Goal: Find specific page/section: Find specific page/section

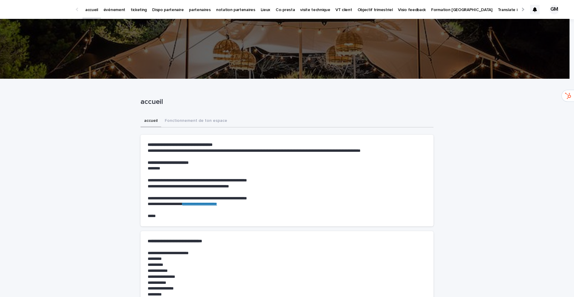
click at [104, 9] on p "événement" at bounding box center [114, 6] width 22 height 13
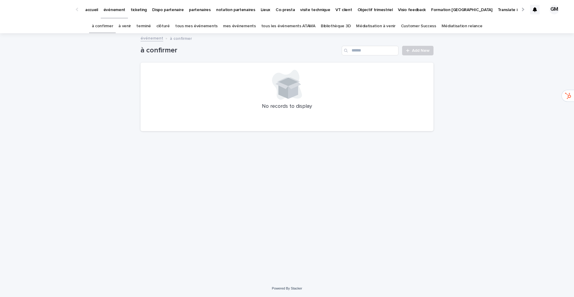
click at [308, 25] on link "tous les événements ATAWA" at bounding box center [288, 26] width 54 height 14
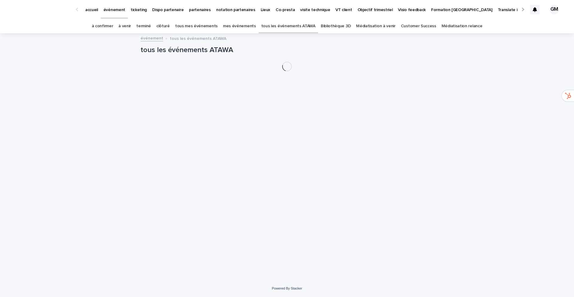
click at [331, 27] on link "Bibliothèque 3D" at bounding box center [336, 26] width 30 height 14
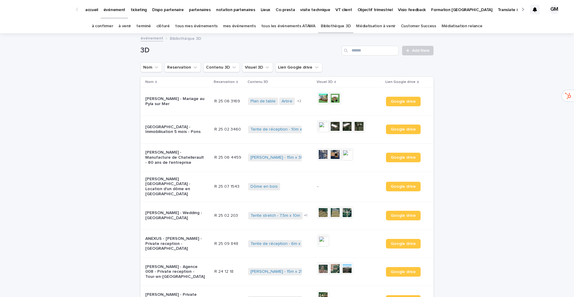
click at [331, 27] on link "Bibliothèque 3D" at bounding box center [336, 26] width 30 height 14
click at [216, 65] on button "Contenu 3D" at bounding box center [221, 67] width 36 height 10
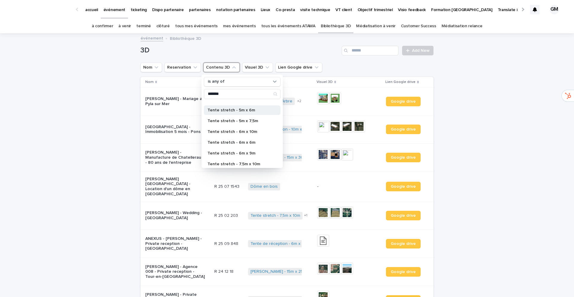
scroll to position [132, 0]
type input "*******"
click at [222, 155] on p "Tente stretch - 7,5m x 10m" at bounding box center [238, 156] width 63 height 4
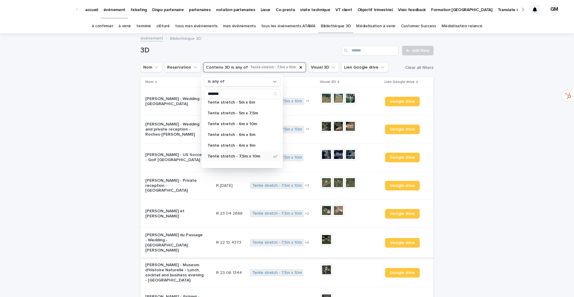
click at [324, 238] on img at bounding box center [326, 239] width 12 height 12
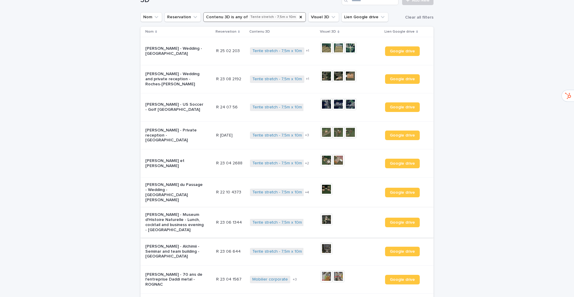
scroll to position [56, 0]
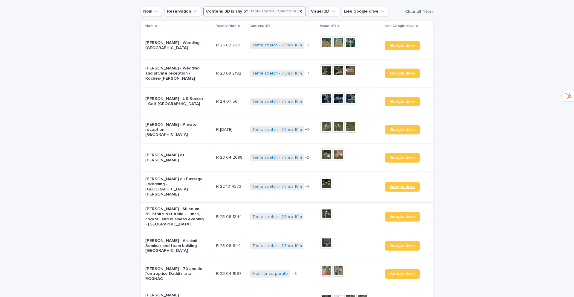
click at [398, 184] on span "Google drive" at bounding box center [402, 186] width 25 height 4
click at [395, 185] on span "Google drive" at bounding box center [402, 186] width 25 height 4
click at [159, 185] on p "[PERSON_NAME] du Passage - Wedding - [GEOGRAPHIC_DATA][PERSON_NAME]" at bounding box center [175, 186] width 60 height 20
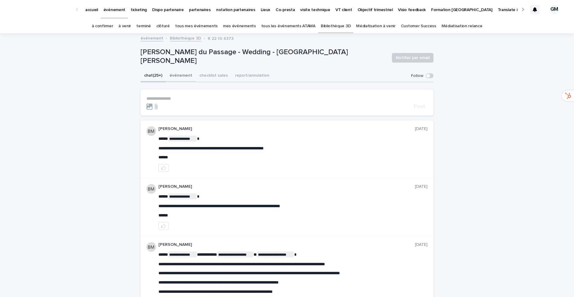
click at [177, 75] on button "événement" at bounding box center [181, 76] width 30 height 13
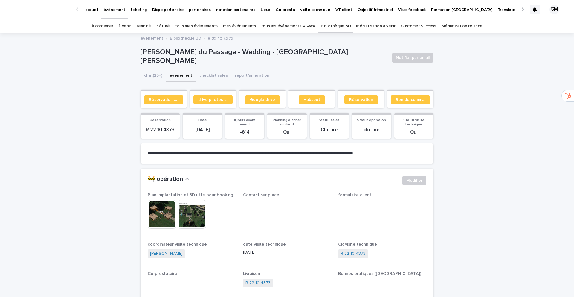
click at [157, 98] on span "Réservation client" at bounding box center [164, 99] width 30 height 4
